Goal: Transaction & Acquisition: Purchase product/service

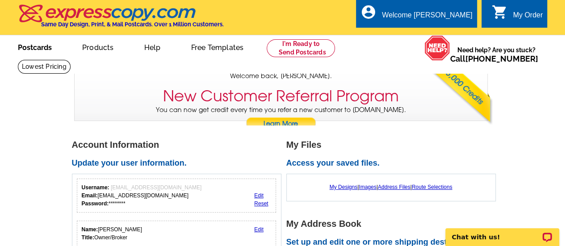
click at [34, 46] on link "Postcards" at bounding box center [35, 46] width 63 height 21
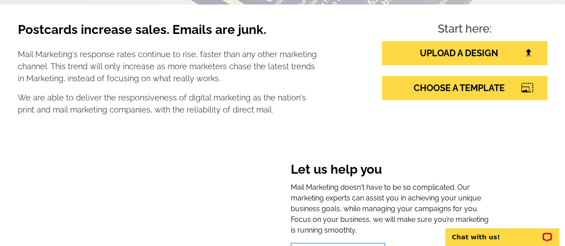
scroll to position [161, 0]
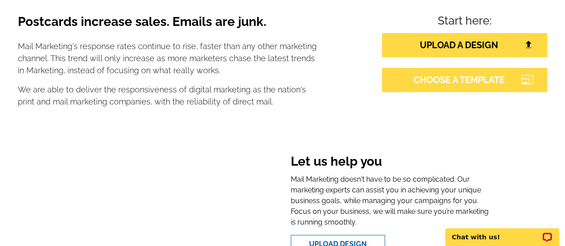
click at [471, 87] on link "CHOOSE A TEMPLATE" at bounding box center [464, 80] width 165 height 24
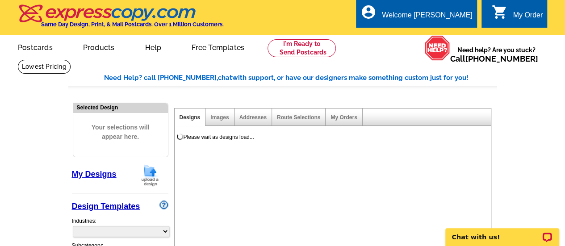
select select "785"
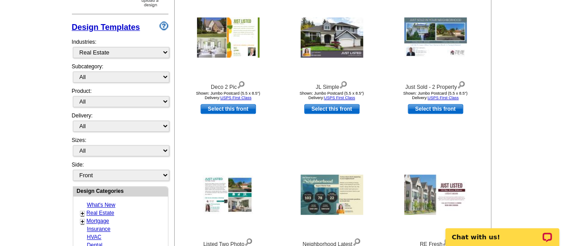
scroll to position [181, 0]
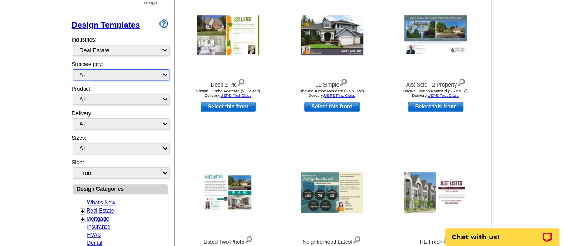
click at [165, 75] on select "All RE/MAX® Referrals Keller Williams® Berkshire Hathaway Home Services Century…" at bounding box center [121, 74] width 97 height 11
click at [73, 69] on select "All RE/MAX® Referrals Keller Williams® Berkshire Hathaway Home Services Century…" at bounding box center [121, 74] width 97 height 11
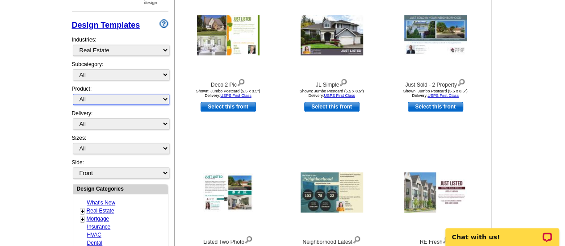
click at [166, 97] on select "All Postcards Letters and flyers Business Cards Door Hangers Greeting Cards" at bounding box center [121, 99] width 97 height 11
select select "1"
click at [73, 94] on select "All Postcards Letters and flyers Business Cards Door Hangers Greeting Cards" at bounding box center [121, 99] width 97 height 11
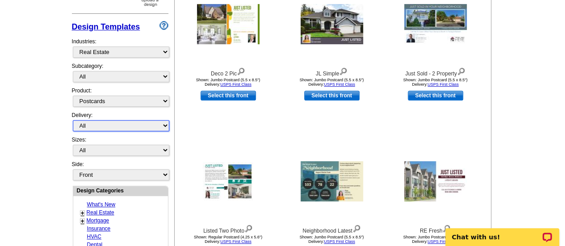
click at [163, 120] on select "All First Class Mail Shipped to Me EDDM Save 66% on Postage" at bounding box center [121, 125] width 97 height 11
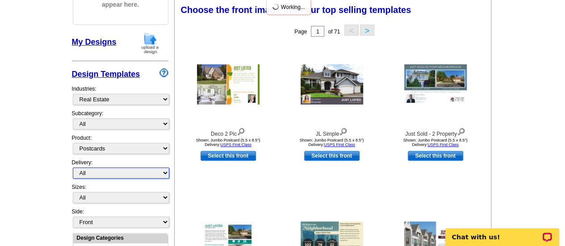
scroll to position [132, 0]
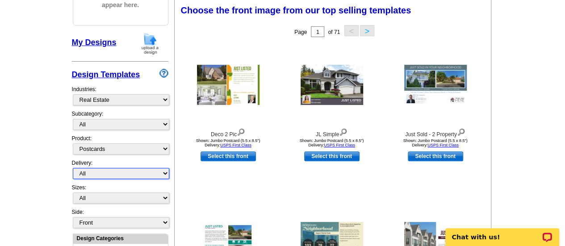
select select "1"
click at [73, 168] on select "All First Class Mail Shipped to Me EDDM Save 66% on Postage" at bounding box center [121, 173] width 97 height 11
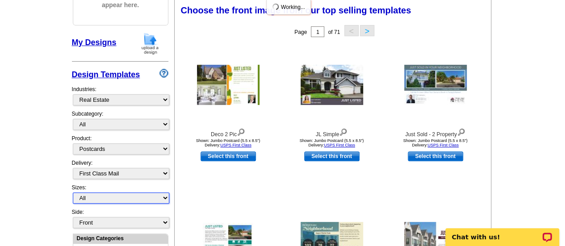
click at [167, 197] on select "All Jumbo Postcard (5.5" x 8.5") Regular Postcard (4.25" x 5.6") Panoramic Post…" at bounding box center [121, 198] width 97 height 11
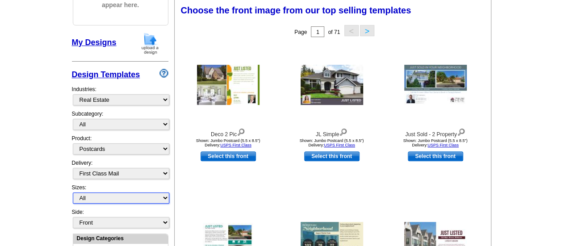
select select "1"
click at [73, 193] on select "All Jumbo Postcard (5.5" x 8.5") Regular Postcard (4.25" x 5.6") Panoramic Post…" at bounding box center [121, 198] width 97 height 11
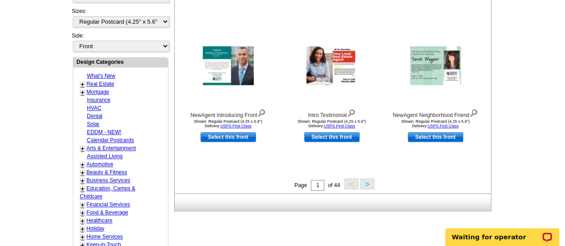
scroll to position [277, 0]
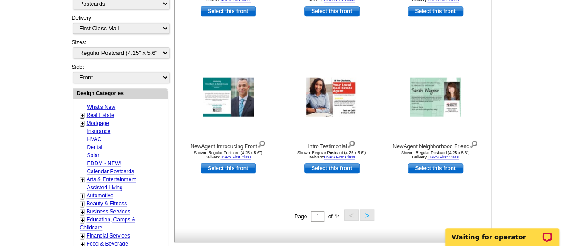
click at [81, 112] on link "+" at bounding box center [83, 115] width 4 height 7
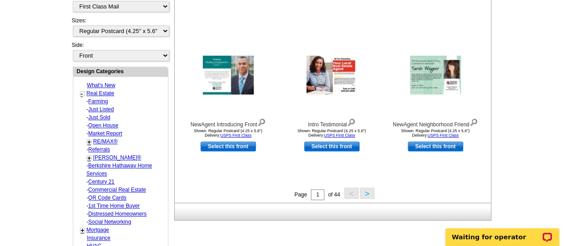
scroll to position [298, 0]
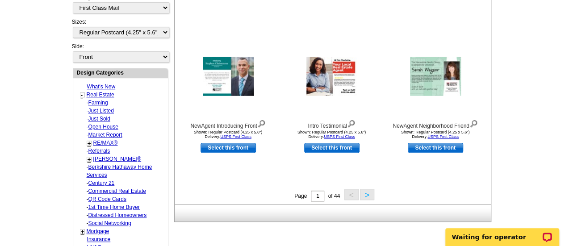
click at [101, 100] on link "Farming" at bounding box center [98, 103] width 20 height 6
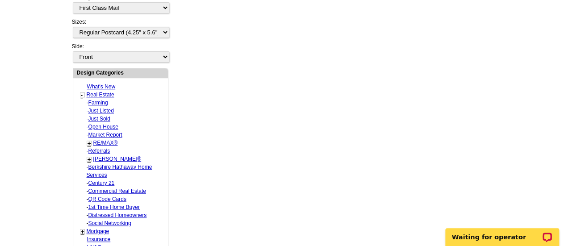
select select "1208"
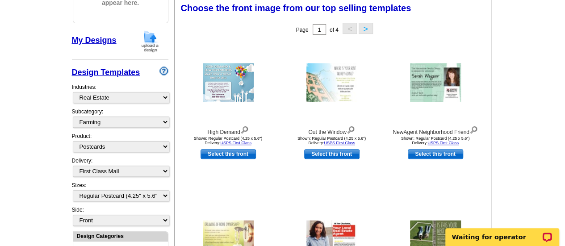
scroll to position [132, 0]
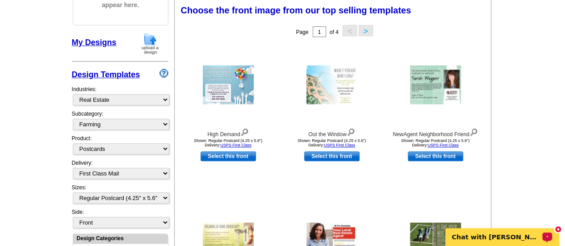
click at [548, 236] on icon "Open LiveChat chat widget" at bounding box center [547, 237] width 7 height 4
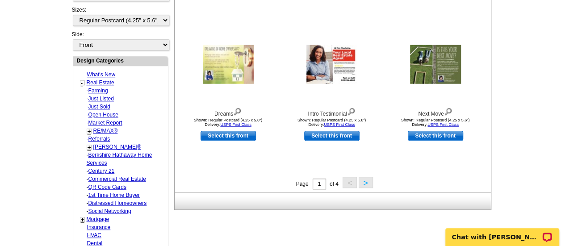
scroll to position [312, 0]
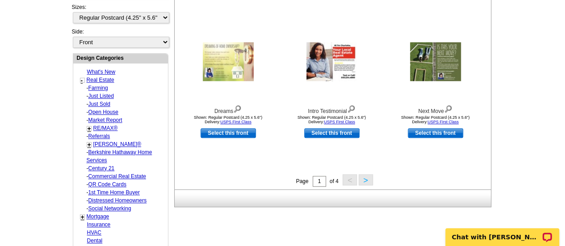
click at [365, 184] on button ">" at bounding box center [366, 179] width 14 height 11
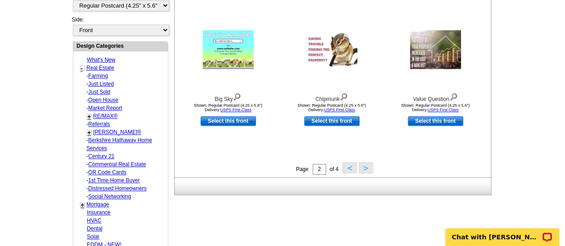
scroll to position [309, 0]
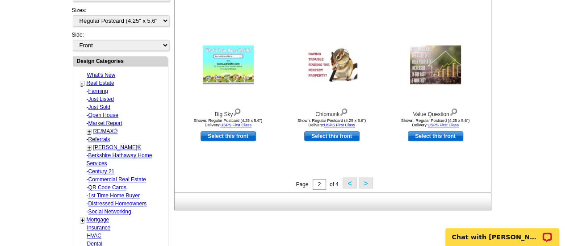
click at [365, 184] on button ">" at bounding box center [366, 182] width 14 height 11
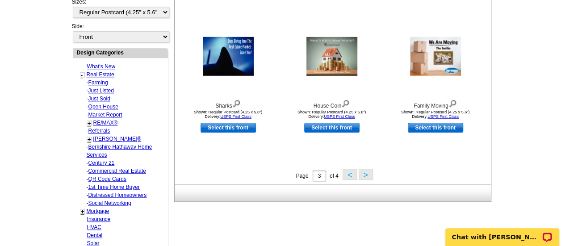
scroll to position [320, 0]
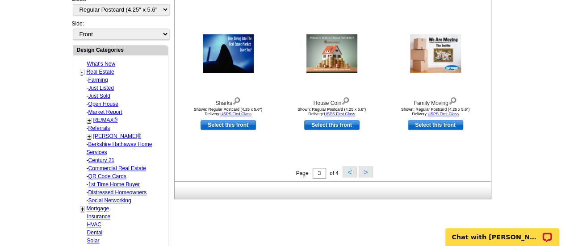
click at [365, 173] on button ">" at bounding box center [366, 171] width 14 height 11
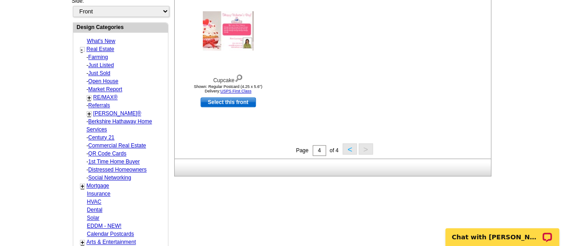
scroll to position [348, 0]
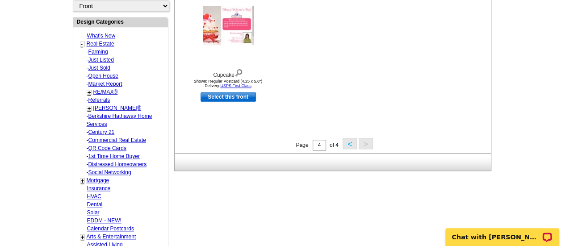
click at [349, 145] on button "<" at bounding box center [350, 143] width 14 height 11
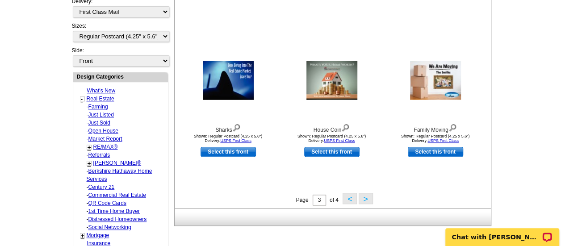
scroll to position [296, 0]
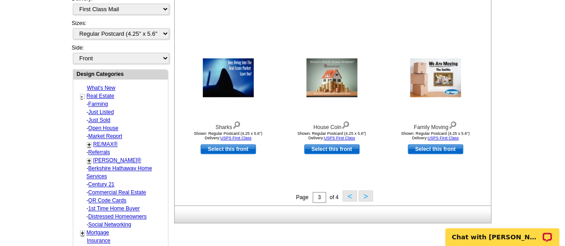
click at [348, 195] on button "<" at bounding box center [350, 195] width 14 height 11
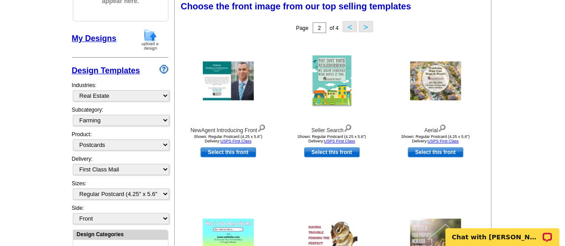
scroll to position [132, 0]
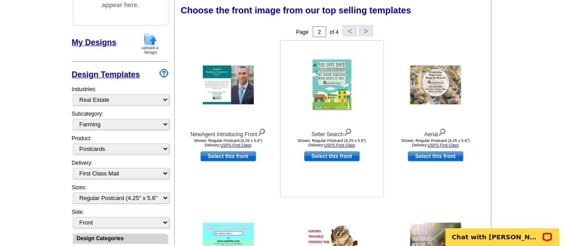
click at [336, 85] on img at bounding box center [331, 84] width 39 height 51
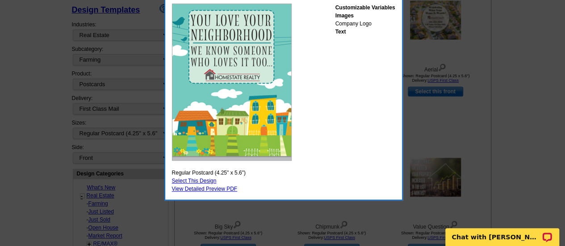
scroll to position [185, 0]
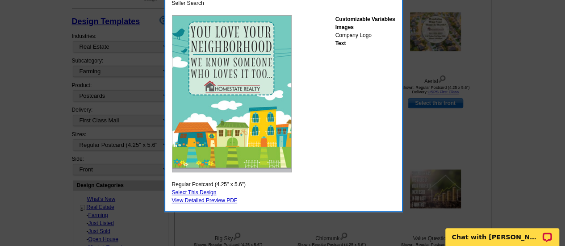
click at [204, 193] on link "Select This Design" at bounding box center [194, 192] width 45 height 6
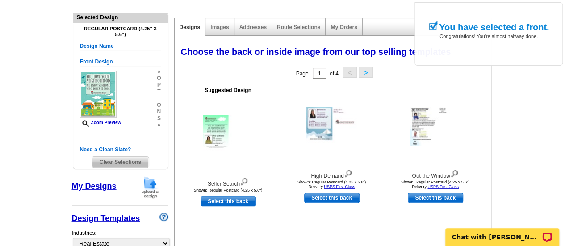
scroll to position [108, 0]
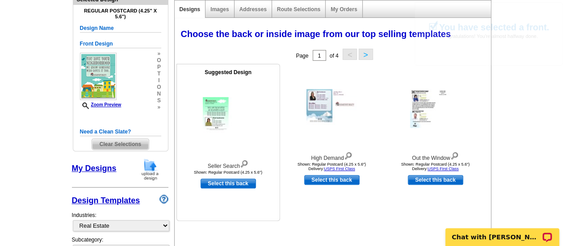
click at [244, 185] on link "Select this back" at bounding box center [228, 184] width 55 height 10
select select "front"
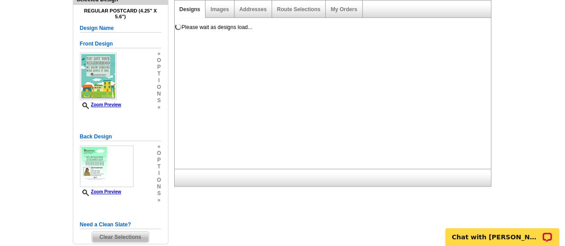
scroll to position [0, 0]
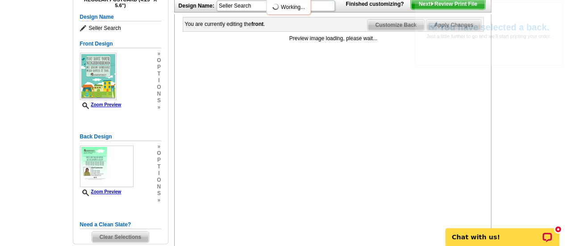
scroll to position [136, 0]
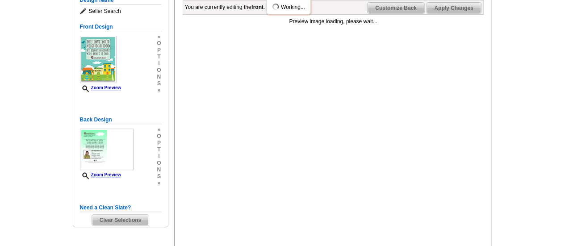
drag, startPoint x: 567, startPoint y: 63, endPoint x: 569, endPoint y: 108, distance: 45.6
click at [565, 108] on html "Welcome back [PERSON_NAME] My Account Logout local_phone Same Day Design, Print…" at bounding box center [282, 208] width 565 height 689
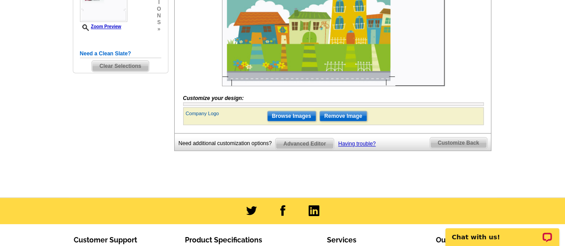
scroll to position [272, 0]
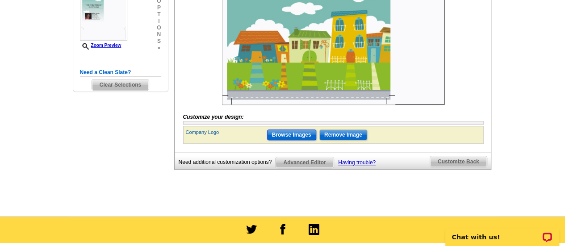
click at [302, 140] on input "Browse Images" at bounding box center [291, 135] width 49 height 11
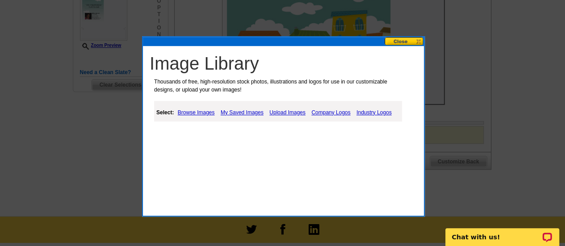
click at [246, 112] on link "My Saved Images" at bounding box center [241, 112] width 47 height 11
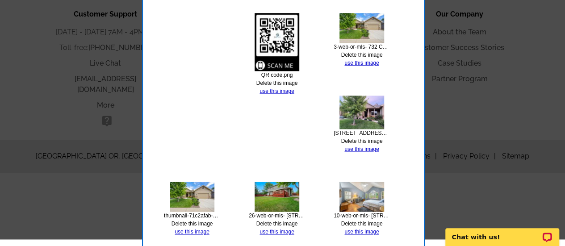
scroll to position [554, 0]
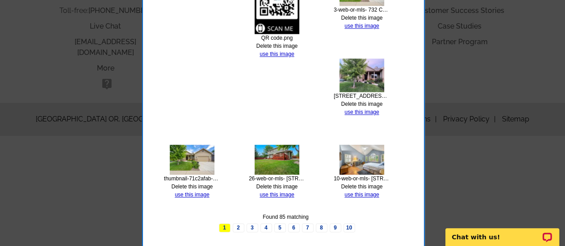
click at [239, 226] on link "2" at bounding box center [239, 227] width 12 height 9
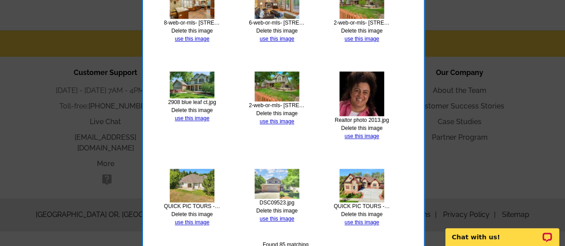
scroll to position [486, 0]
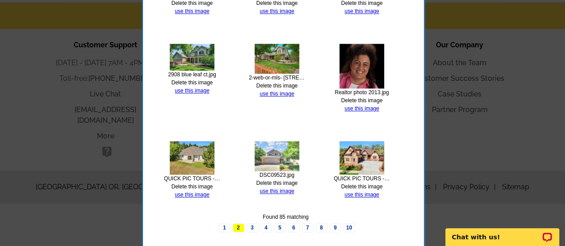
click at [255, 228] on link "3" at bounding box center [253, 227] width 12 height 9
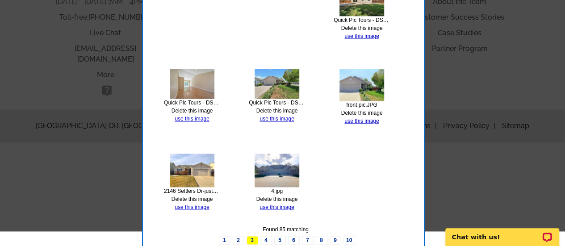
scroll to position [559, 0]
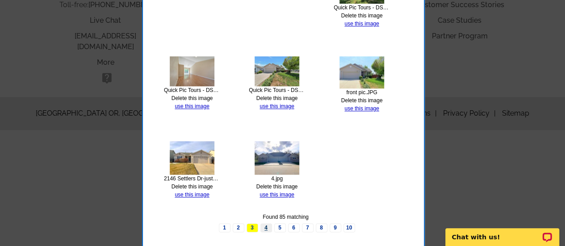
click at [266, 228] on link "4" at bounding box center [266, 227] width 12 height 9
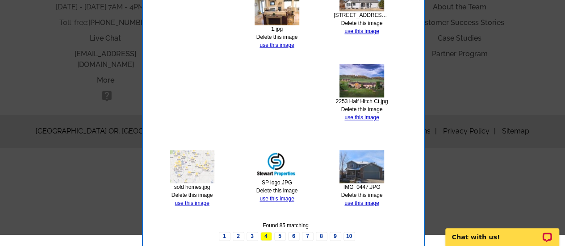
scroll to position [546, 0]
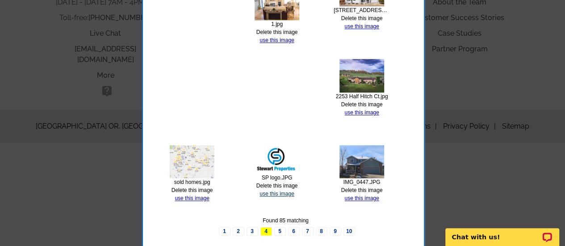
click at [279, 193] on link "use this image" at bounding box center [277, 194] width 34 height 6
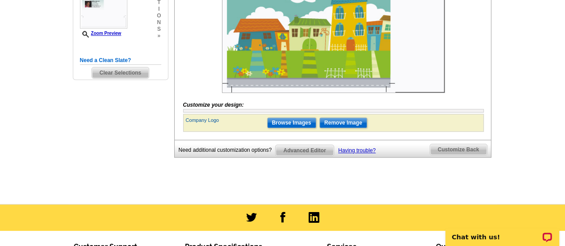
scroll to position [298, 0]
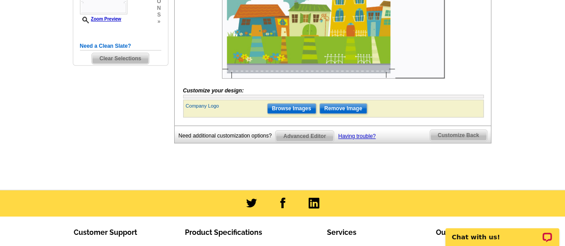
click at [450, 141] on span "Customize Back" at bounding box center [458, 135] width 57 height 11
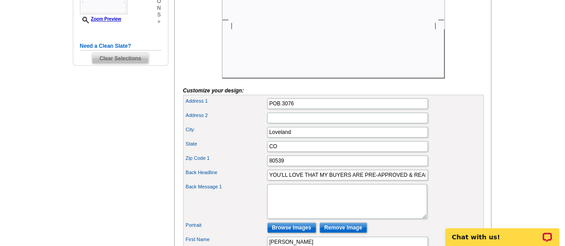
drag, startPoint x: 565, startPoint y: 122, endPoint x: 558, endPoint y: 87, distance: 35.6
click at [558, 87] on main "Need Help? call 800-260-5887, chat with support, or have our designers make som…" at bounding box center [282, 116] width 565 height 710
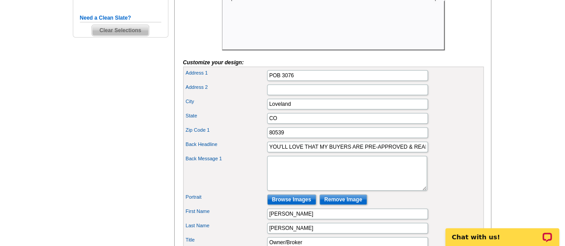
scroll to position [338, 0]
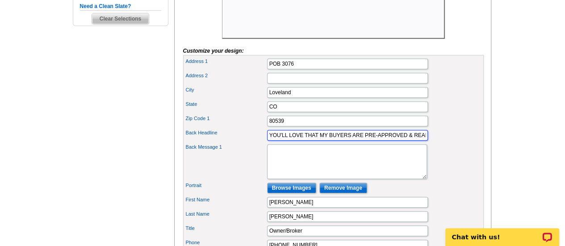
click at [269, 141] on input "YOU'LL LOVE THAT MY BUYERS ARE PRE-APPROVED & READY1" at bounding box center [347, 135] width 161 height 11
type input "1"
type input "CASH BUYER AVAILABLE!!"
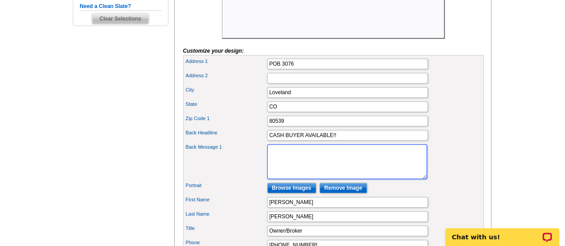
scroll to position [0, 0]
click at [282, 164] on textarea "Back Message 1" at bounding box center [347, 161] width 160 height 35
type textarea "i"
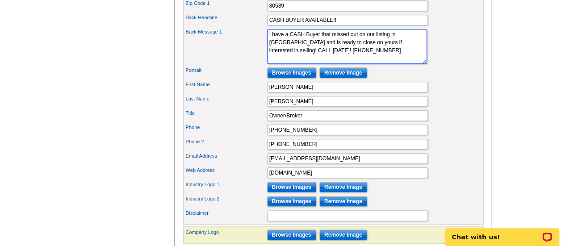
scroll to position [461, 0]
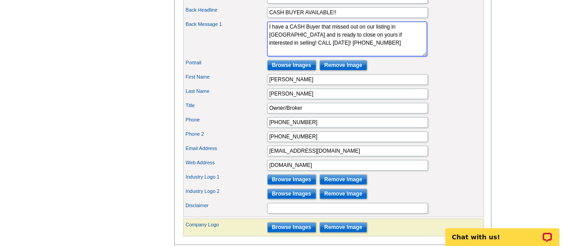
type textarea "I have a CASH Buyer that missed out on our listing in Berthoud and is ready to …"
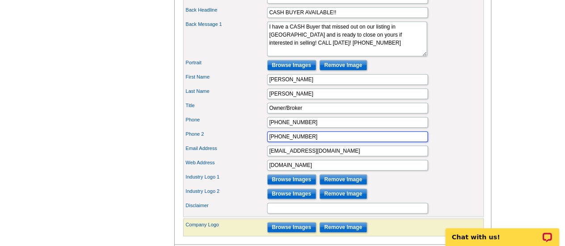
click at [321, 142] on input "800-521-1457" at bounding box center [347, 136] width 161 height 11
type input "8"
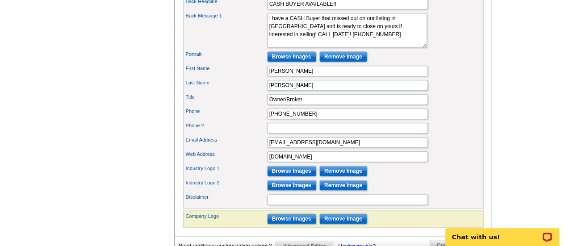
scroll to position [465, 0]
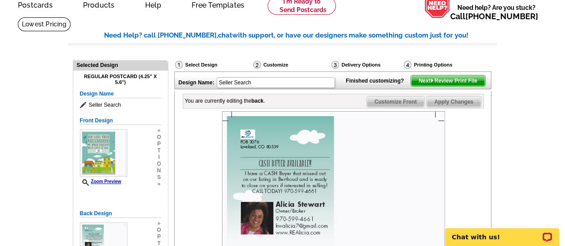
scroll to position [36, 0]
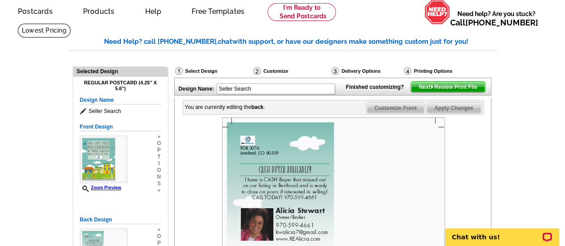
click at [459, 92] on span "Next Review Print File" at bounding box center [448, 87] width 74 height 11
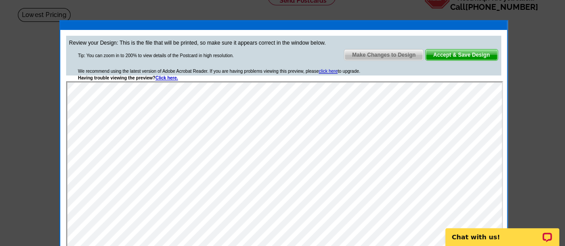
scroll to position [39, 0]
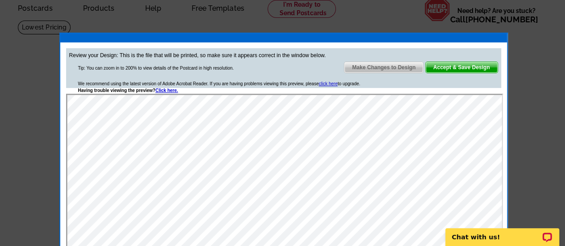
click at [478, 67] on span "Accept & Save Design" at bounding box center [462, 67] width 72 height 11
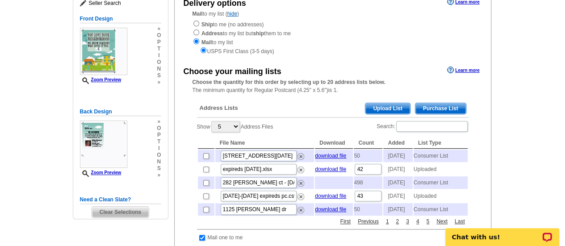
scroll to position [113, 0]
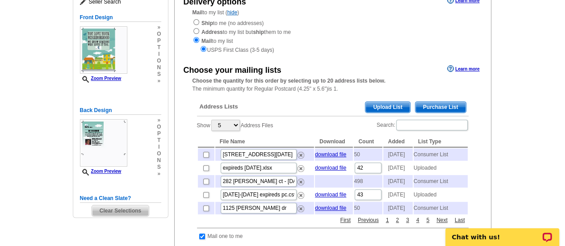
click at [392, 108] on span "Upload List" at bounding box center [387, 107] width 44 height 11
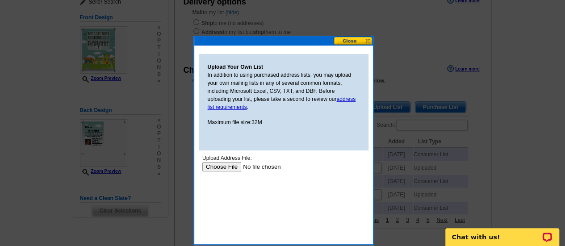
scroll to position [0, 0]
click at [227, 169] on input "file" at bounding box center [258, 166] width 113 height 9
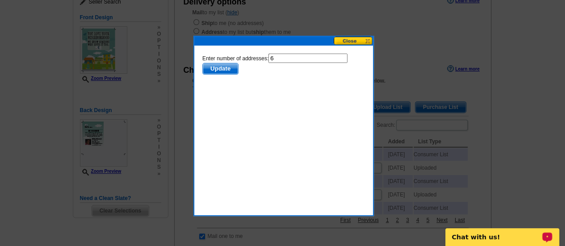
click at [225, 67] on span "Update" at bounding box center [219, 68] width 35 height 11
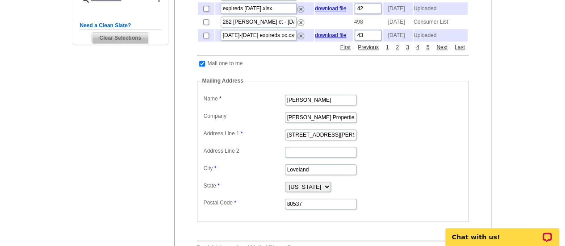
scroll to position [291, 0]
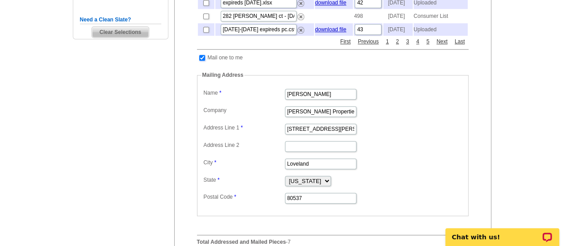
click at [201, 61] on input "checkbox" at bounding box center [202, 58] width 6 height 6
checkbox input "false"
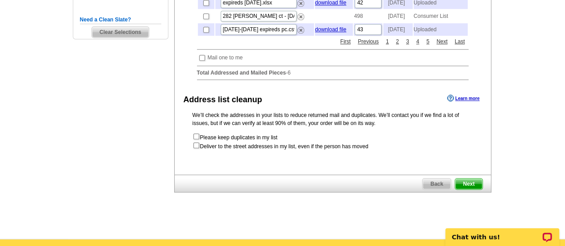
click at [470, 189] on span "Next" at bounding box center [468, 184] width 27 height 11
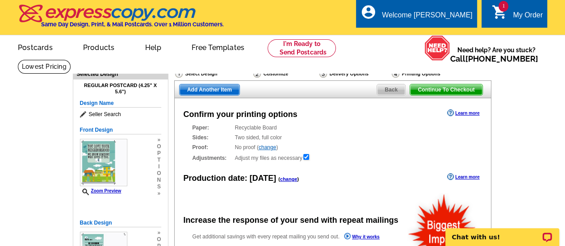
radio input "false"
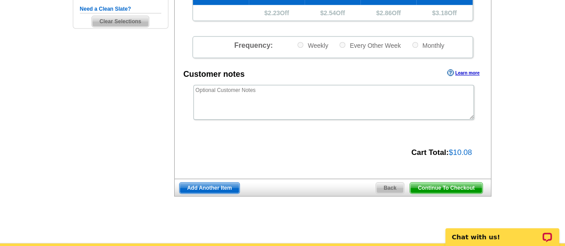
scroll to position [314, 0]
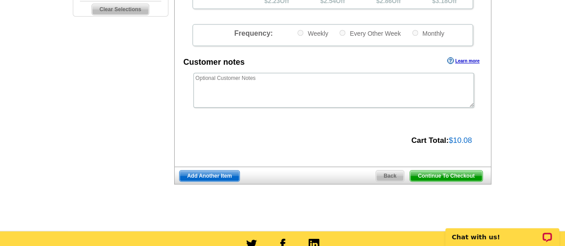
click at [455, 177] on span "Continue To Checkout" at bounding box center [446, 176] width 72 height 11
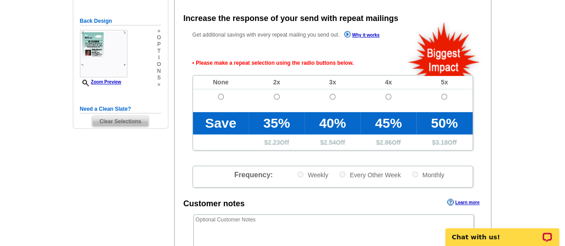
scroll to position [200, 0]
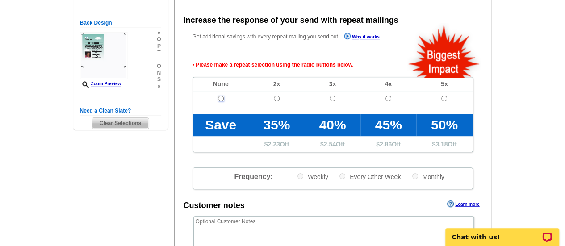
click at [222, 99] on input "radio" at bounding box center [221, 99] width 6 height 6
radio input "true"
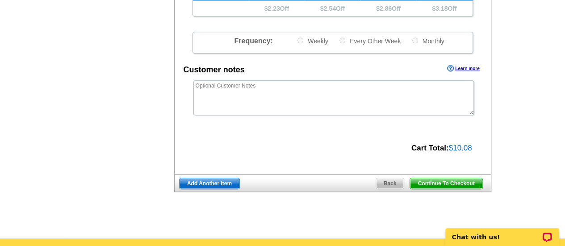
scroll to position [337, 0]
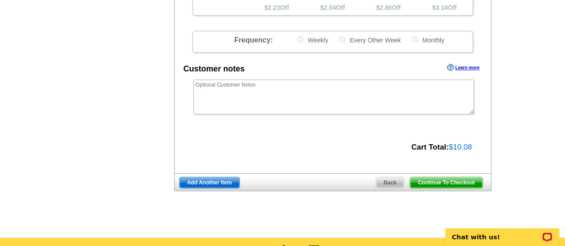
click at [458, 181] on span "Continue To Checkout" at bounding box center [446, 182] width 72 height 11
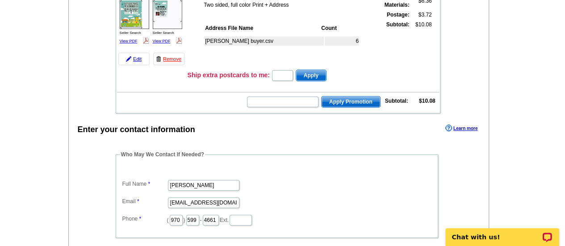
scroll to position [140, 0]
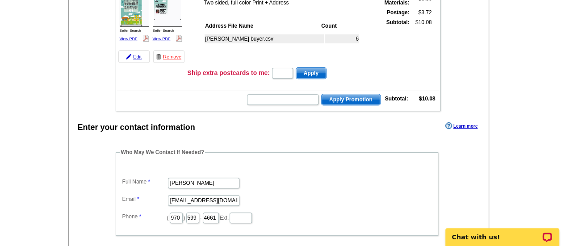
drag, startPoint x: 567, startPoint y: 64, endPoint x: 571, endPoint y: 102, distance: 38.1
click at [546, 234] on div "Open LiveChat chat widget" at bounding box center [547, 236] width 11 height 11
click at [307, 98] on input "text" at bounding box center [282, 99] width 71 height 11
paste input "CHAT20"
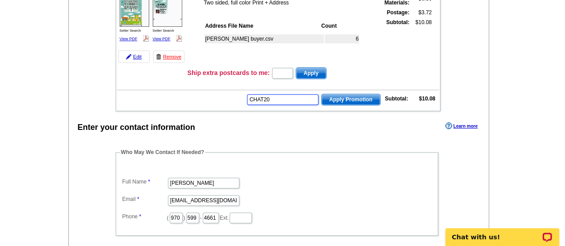
type input "CHAT20"
click at [341, 102] on span "Apply Promotion" at bounding box center [351, 99] width 59 height 11
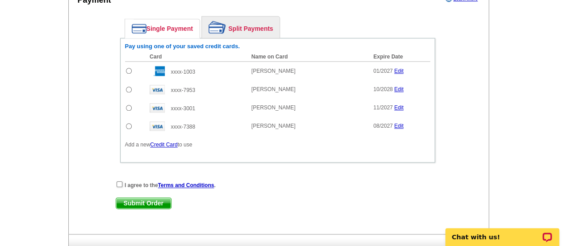
scroll to position [447, 0]
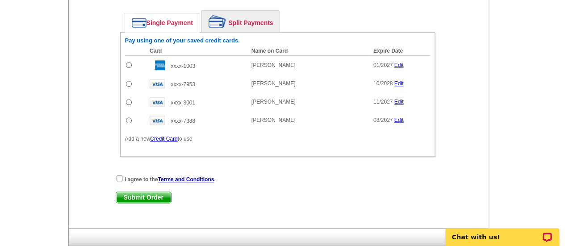
click at [170, 138] on link "Credit Card" at bounding box center [163, 139] width 27 height 6
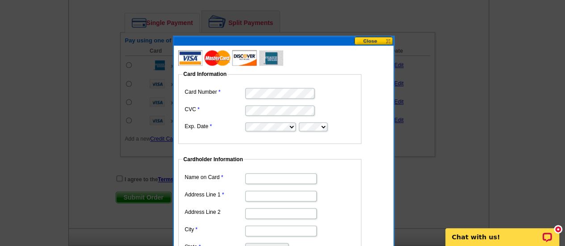
click at [373, 42] on button at bounding box center [373, 41] width 39 height 8
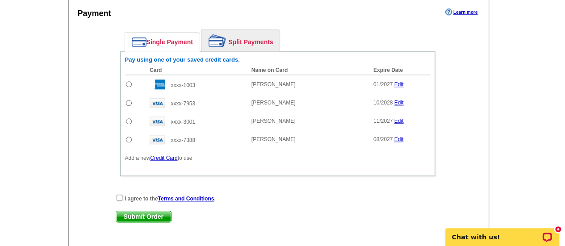
scroll to position [432, 0]
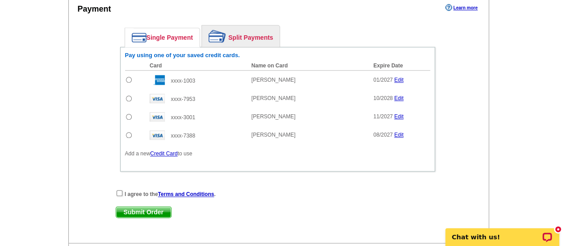
click at [164, 151] on link "Credit Card" at bounding box center [163, 154] width 27 height 6
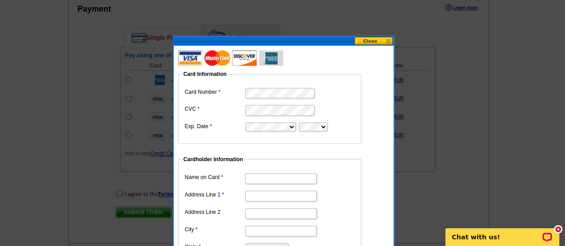
click at [298, 179] on input "Name on Card" at bounding box center [280, 178] width 71 height 11
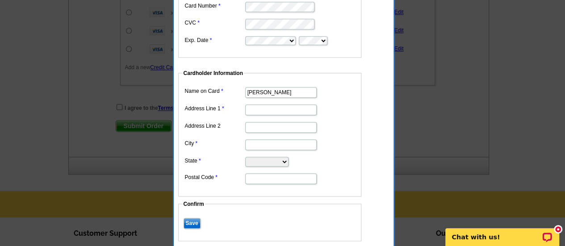
scroll to position [525, 0]
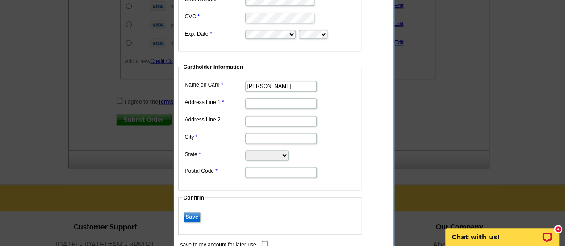
type input "[PERSON_NAME]"
type input "[STREET_ADDRESS][PERSON_NAME]"
type input "Loveland"
select select "CO"
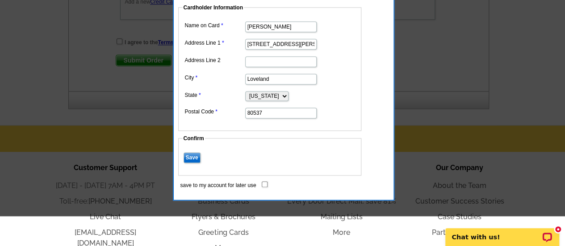
scroll to position [587, 0]
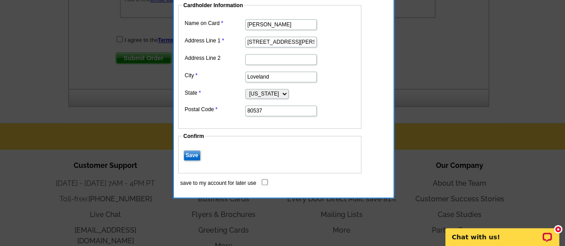
type input "80537"
click at [193, 155] on input "Save" at bounding box center [192, 155] width 17 height 11
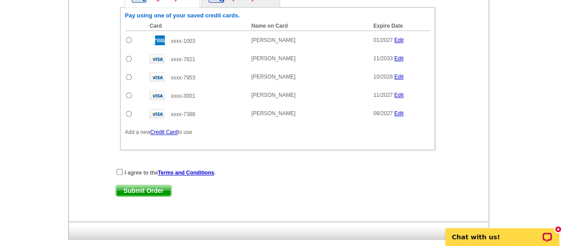
scroll to position [406, 0]
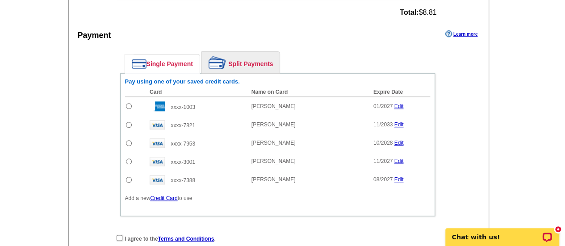
drag, startPoint x: 563, startPoint y: 118, endPoint x: 564, endPoint y: 134, distance: 15.6
click at [129, 123] on input "radio" at bounding box center [129, 125] width 6 height 6
radio input "true"
click at [129, 123] on input "radio" at bounding box center [129, 125] width 6 height 6
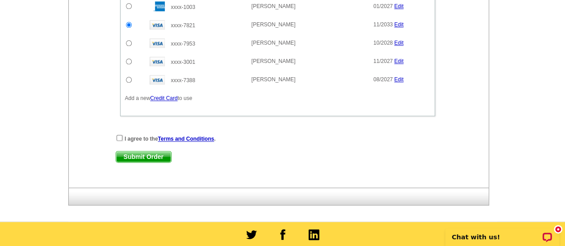
scroll to position [511, 0]
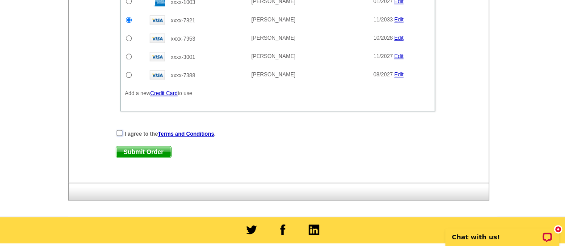
click at [118, 130] on input "checkbox" at bounding box center [120, 133] width 6 height 6
checkbox input "true"
click at [140, 153] on span "Submit Order" at bounding box center [143, 152] width 55 height 11
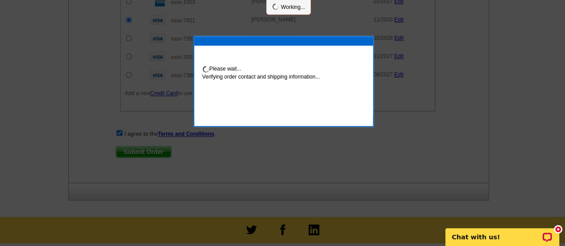
scroll to position [556, 0]
